Goal: Use online tool/utility

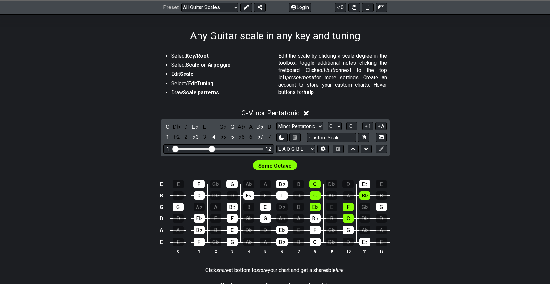
scroll to position [149, 0]
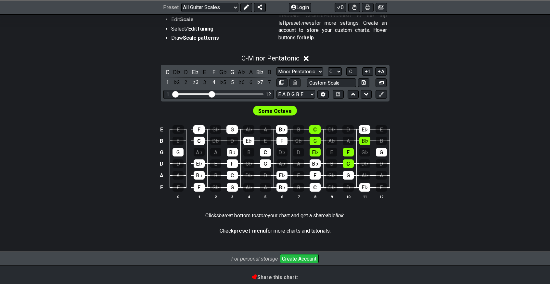
drag, startPoint x: 224, startPoint y: 93, endPoint x: 238, endPoint y: 93, distance: 14.0
click at [238, 93] on div "Visible fret range" at bounding box center [219, 94] width 90 height 2
click at [210, 95] on div "1 12" at bounding box center [219, 94] width 111 height 9
drag, startPoint x: 210, startPoint y: 95, endPoint x: 190, endPoint y: 92, distance: 21.0
click at [190, 94] on input "Visible fret range" at bounding box center [219, 94] width 92 height 0
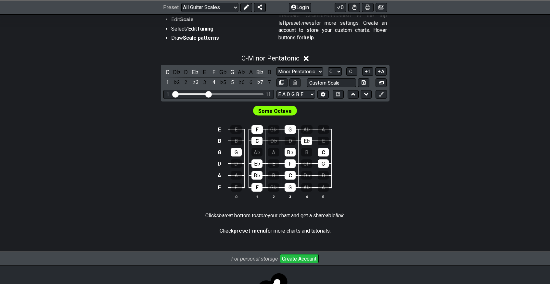
drag, startPoint x: 190, startPoint y: 92, endPoint x: 208, endPoint y: 92, distance: 18.2
click at [208, 94] on input "Visible fret range" at bounding box center [219, 94] width 92 height 0
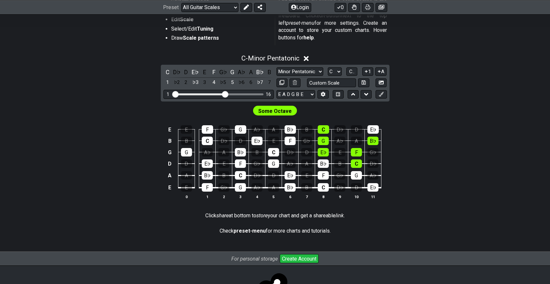
drag, startPoint x: 208, startPoint y: 92, endPoint x: 226, endPoint y: 92, distance: 17.9
click at [226, 94] on input "Visible fret range" at bounding box center [219, 94] width 92 height 0
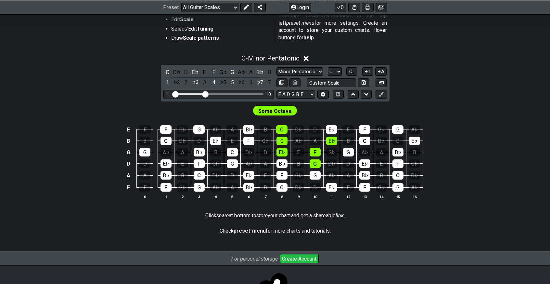
drag, startPoint x: 226, startPoint y: 92, endPoint x: 204, endPoint y: 92, distance: 21.5
click at [204, 94] on input "Visible fret range" at bounding box center [219, 94] width 92 height 0
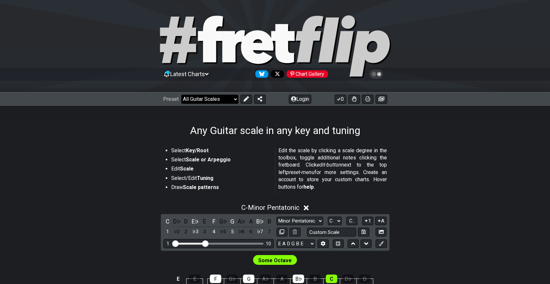
click at [221, 103] on select "Welcome to #fretflip! Initial Preset Custom Preset Minor Pentatonic Major Penta…" at bounding box center [209, 99] width 57 height 9
